Goal: Book appointment/travel/reservation

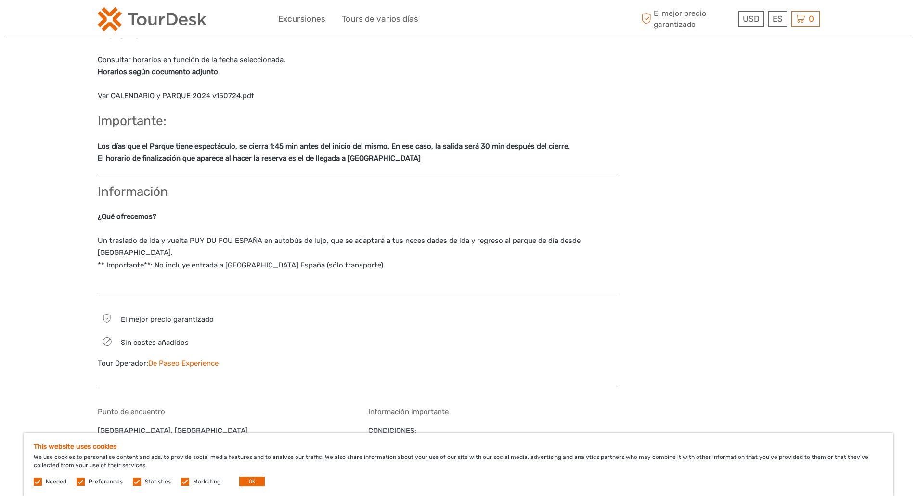
scroll to position [577, 0]
drag, startPoint x: 230, startPoint y: 123, endPoint x: 283, endPoint y: 123, distance: 52.9
click at [283, 141] on strong "Los días que el Parque tiene espectáculo, se cierra 1:45 min antes del inicio d…" at bounding box center [334, 145] width 472 height 9
drag, startPoint x: 350, startPoint y: 127, endPoint x: 396, endPoint y: 126, distance: 45.7
click at [391, 141] on strong "Los días que el Parque tiene espectáculo, se cierra 1:45 min antes del inicio d…" at bounding box center [334, 145] width 472 height 9
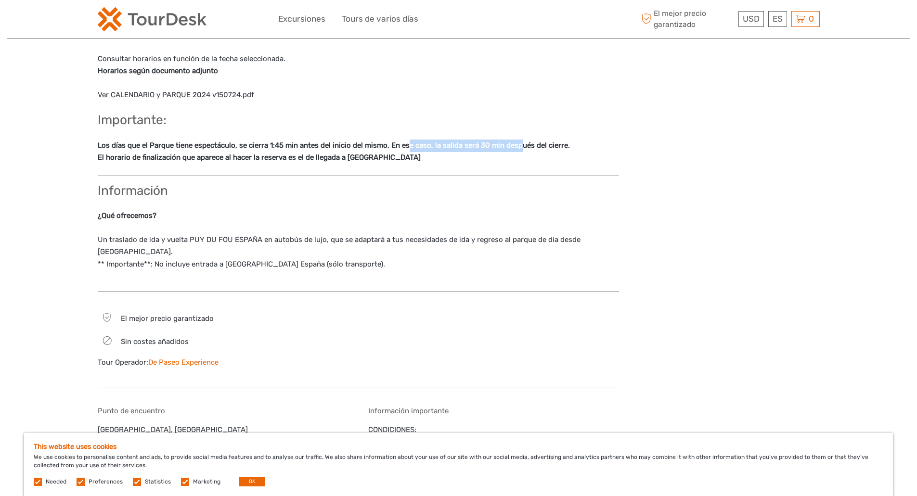
drag, startPoint x: 405, startPoint y: 125, endPoint x: 518, endPoint y: 124, distance: 113.1
click at [518, 141] on strong "Los días que el Parque tiene espectáculo, se cierra 1:45 min antes del inicio d…" at bounding box center [334, 145] width 472 height 9
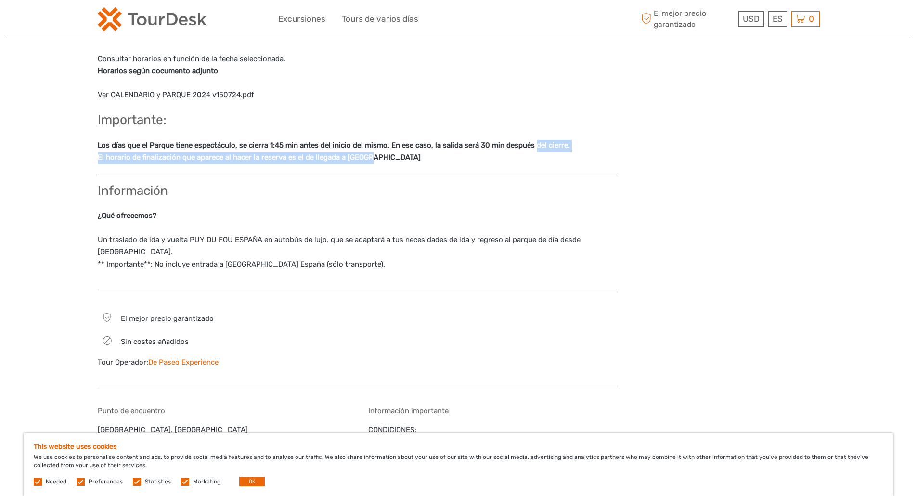
drag, startPoint x: 531, startPoint y: 123, endPoint x: 581, endPoint y: 141, distance: 53.3
click at [581, 141] on p "Los días que el Parque tiene espectáculo, se cierra 1:45 min antes del inicio d…" at bounding box center [358, 152] width 521 height 25
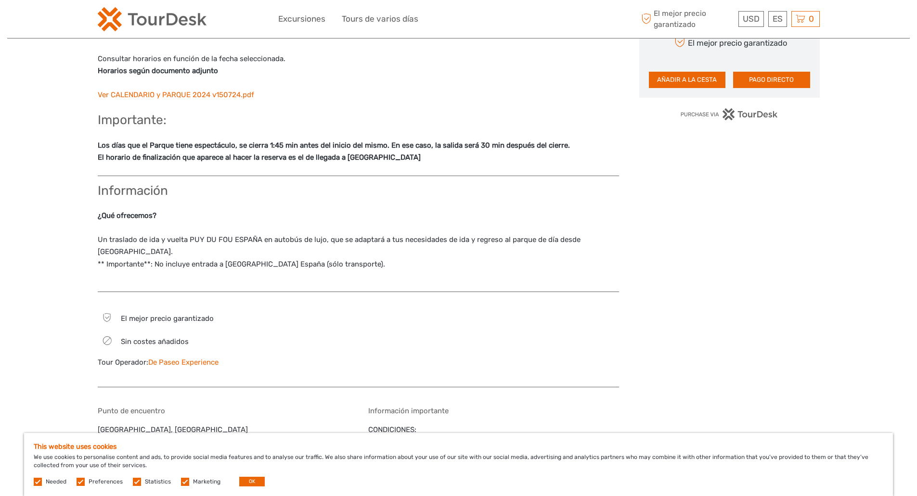
click at [208, 90] on link "Ver CALENDARIO y PARQUE 2024 v150724.pdf" at bounding box center [176, 94] width 156 height 9
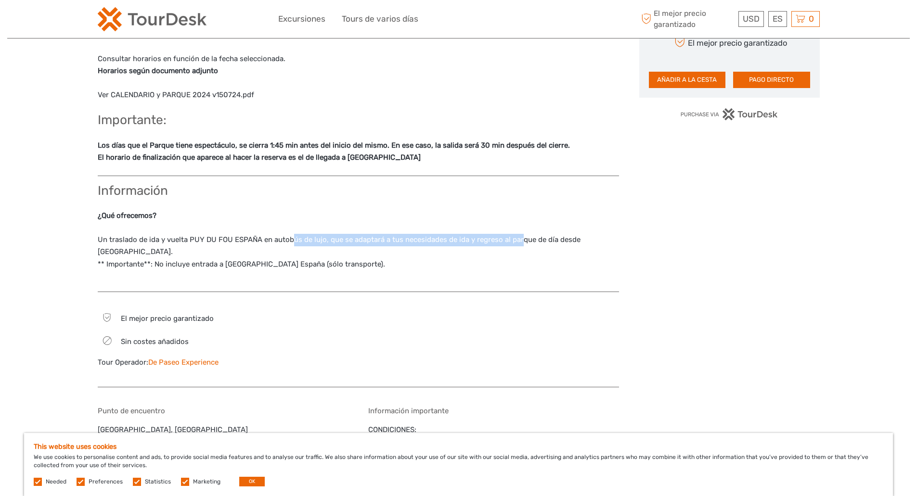
drag, startPoint x: 288, startPoint y: 218, endPoint x: 518, endPoint y: 218, distance: 230.0
click at [518, 234] on p "Un traslado de ida y vuelta PUY DU FOU ESPAÑA en autobús de lujo, que se adapta…" at bounding box center [358, 252] width 521 height 37
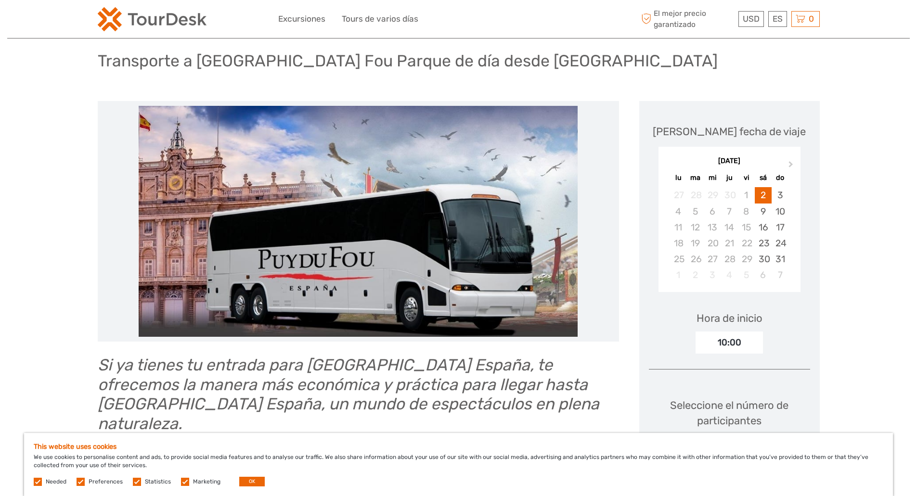
scroll to position [48, 0]
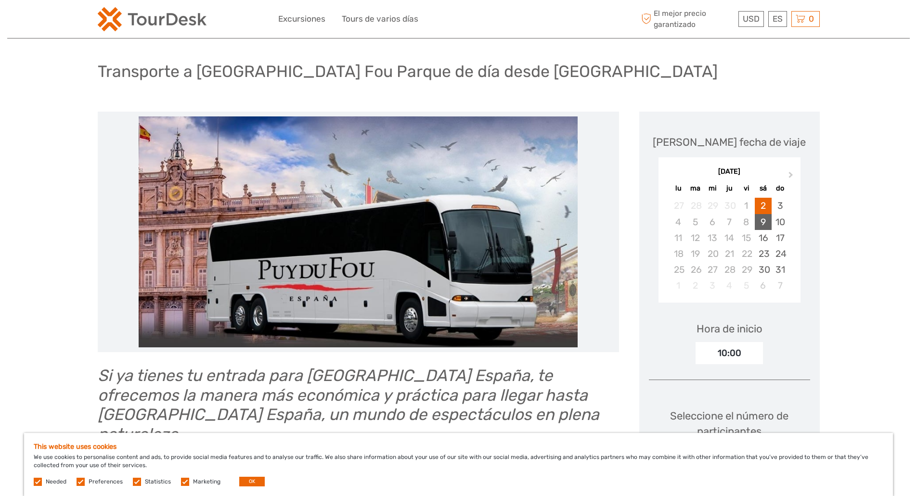
click at [759, 227] on div "9" at bounding box center [762, 222] width 17 height 16
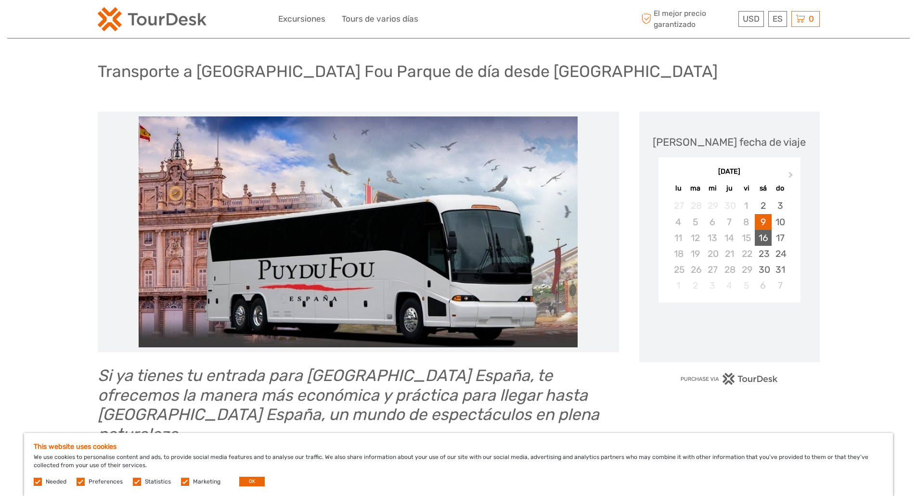
click at [760, 238] on div "16" at bounding box center [762, 238] width 17 height 16
click at [682, 156] on div "Next Month [DATE] lu ma mi ju vi sá do 27 28 29 30 1 2 3 4 5 6 7 8 9 10 11 12 1…" at bounding box center [729, 231] width 161 height 153
click at [681, 166] on div "[DATE] lu ma mi ju vi sá do" at bounding box center [729, 179] width 142 height 32
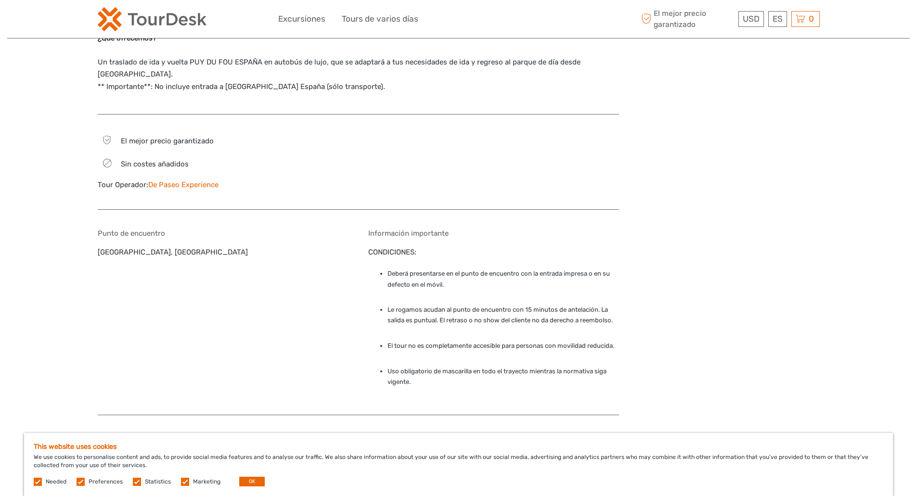
scroll to position [914, 0]
